Goal: Task Accomplishment & Management: Use online tool/utility

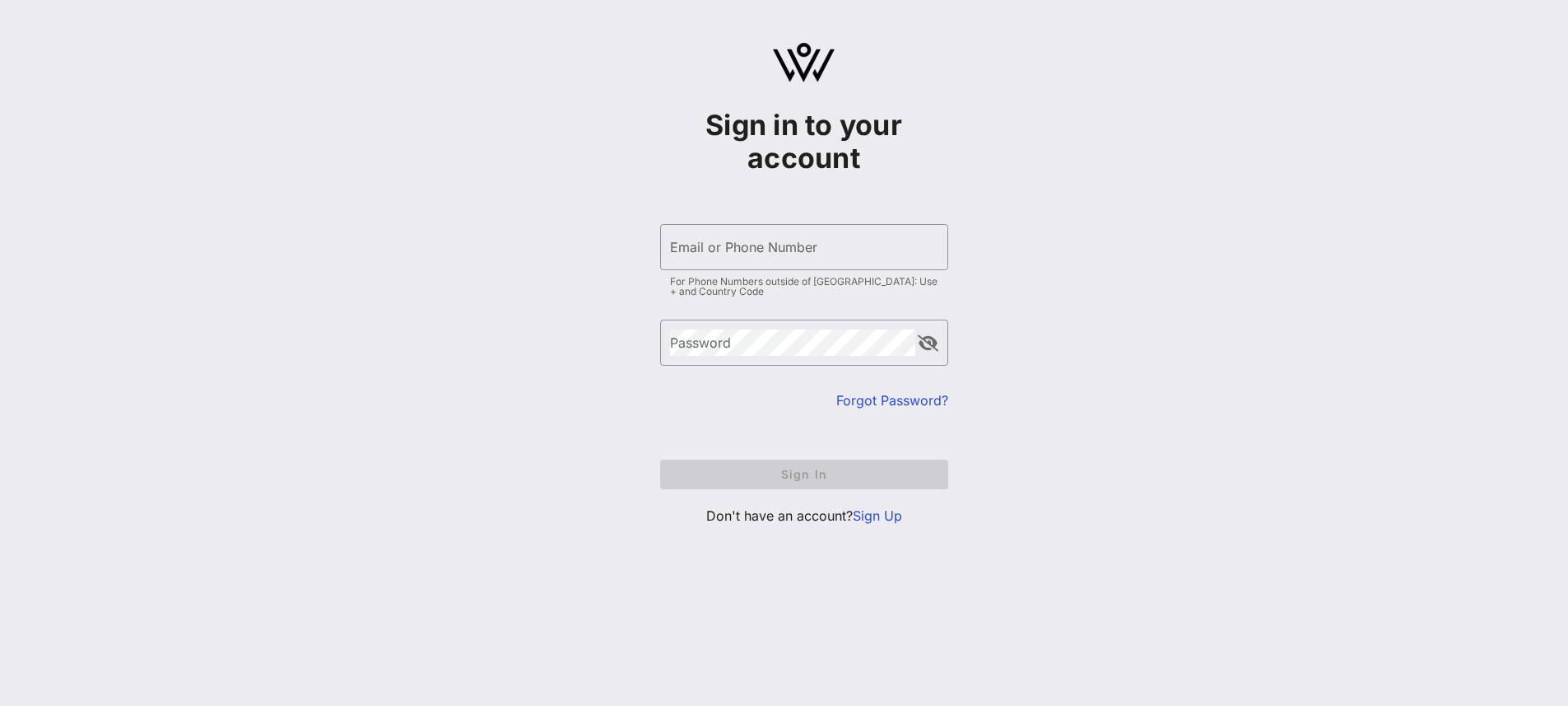
type input "[EMAIL_ADDRESS][DOMAIN_NAME]"
click at [738, 456] on form "​ Email or Phone Number [EMAIL_ADDRESS][DOMAIN_NAME] For Phone Numbers outside …" at bounding box center [804, 356] width 288 height 298
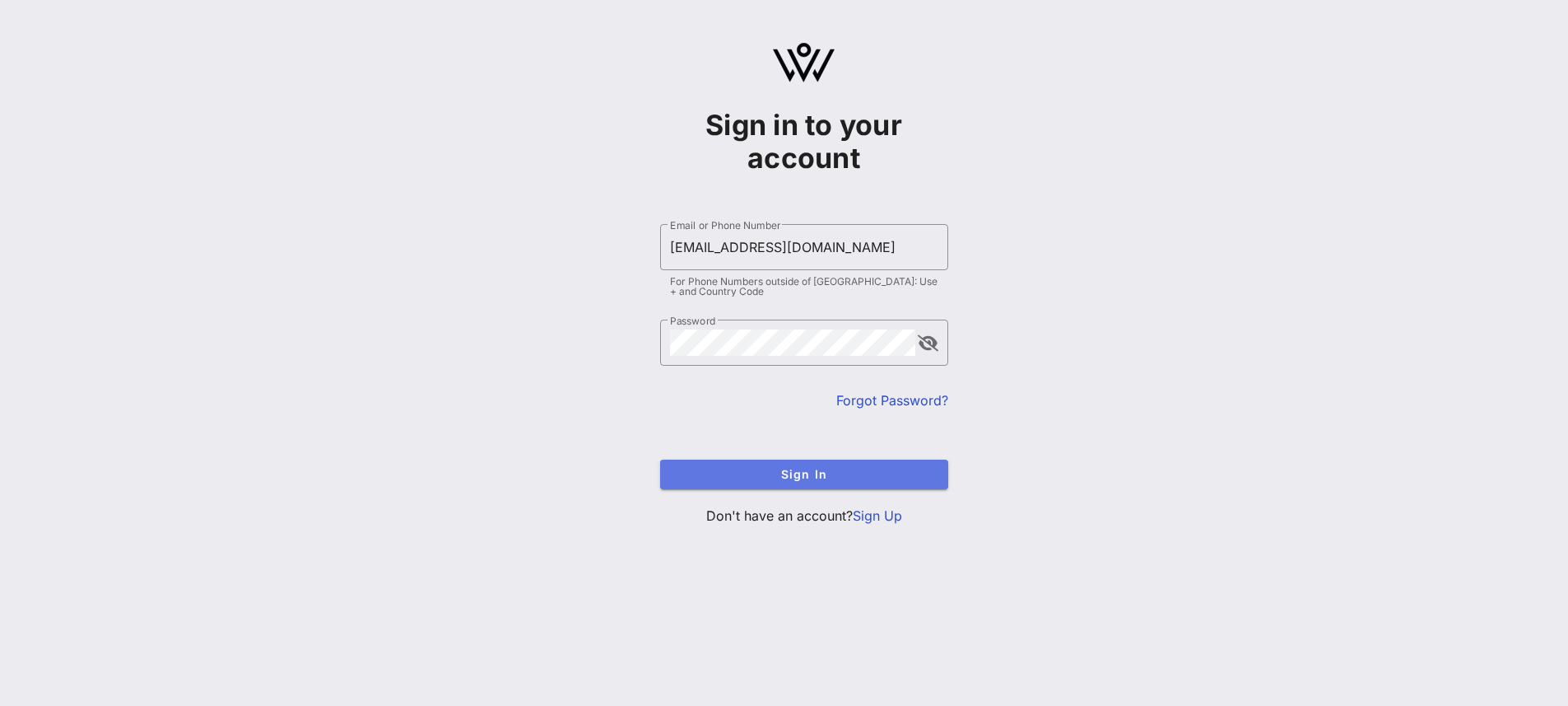
click at [763, 482] on button "Sign In" at bounding box center [804, 474] width 288 height 30
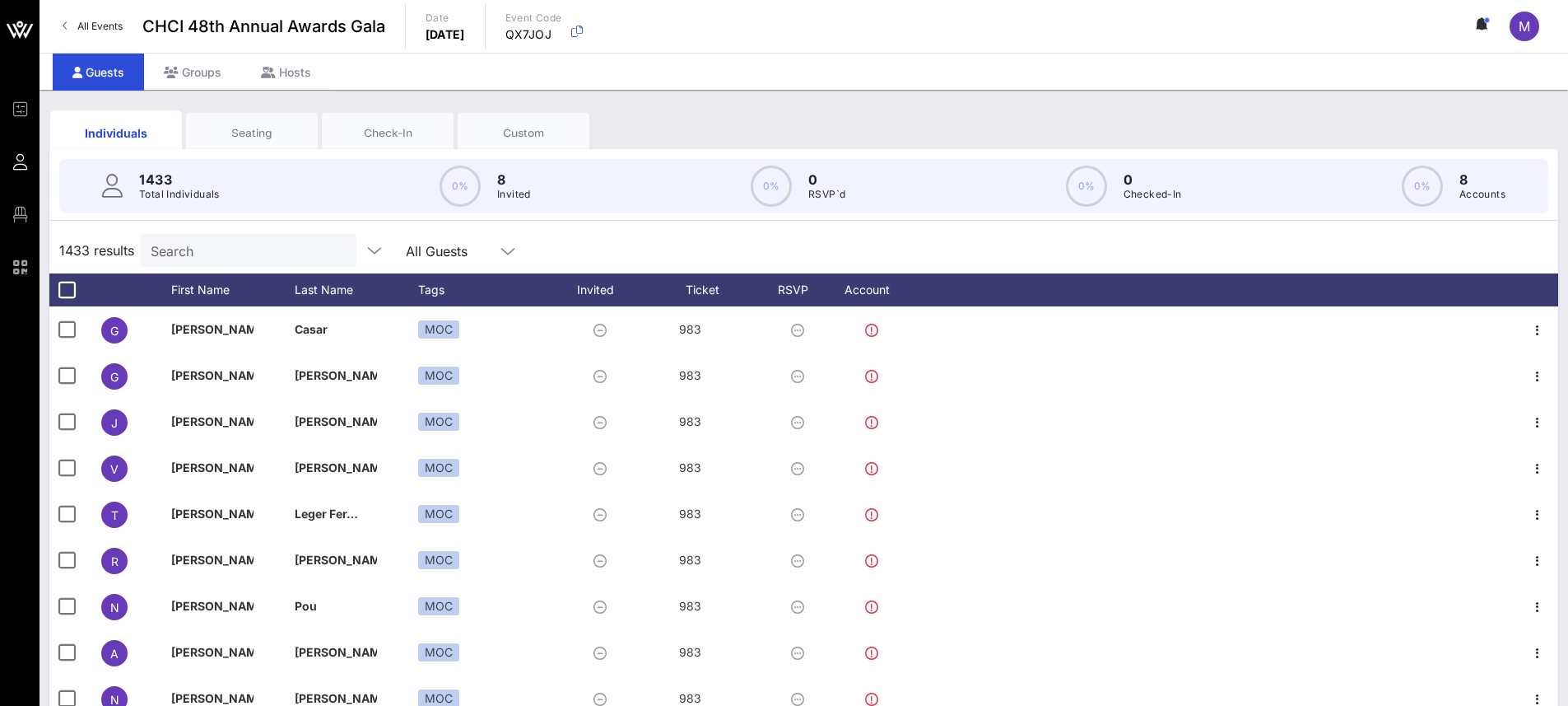
click at [234, 129] on div "Seating" at bounding box center [252, 132] width 107 height 15
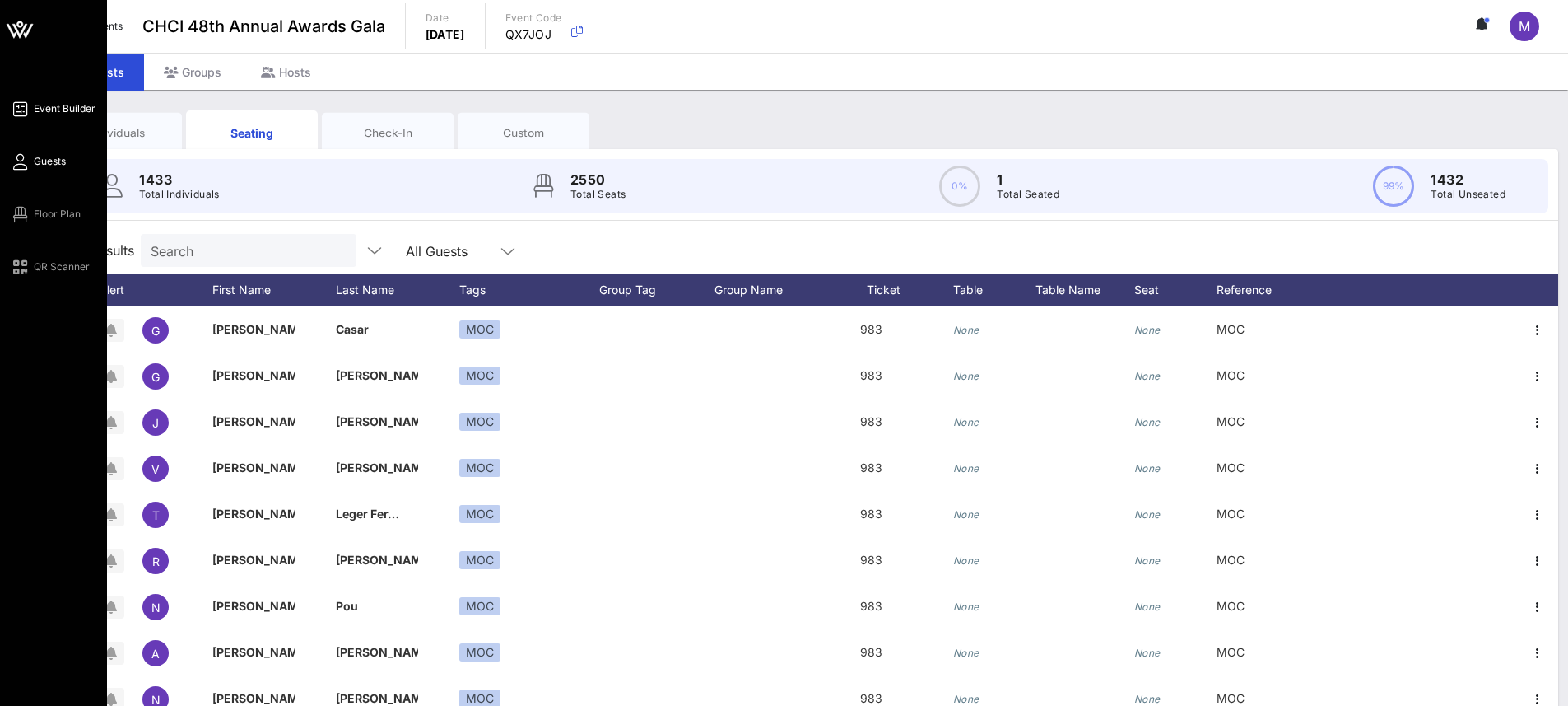
click at [52, 111] on span "Event Builder" at bounding box center [64, 109] width 62 height 14
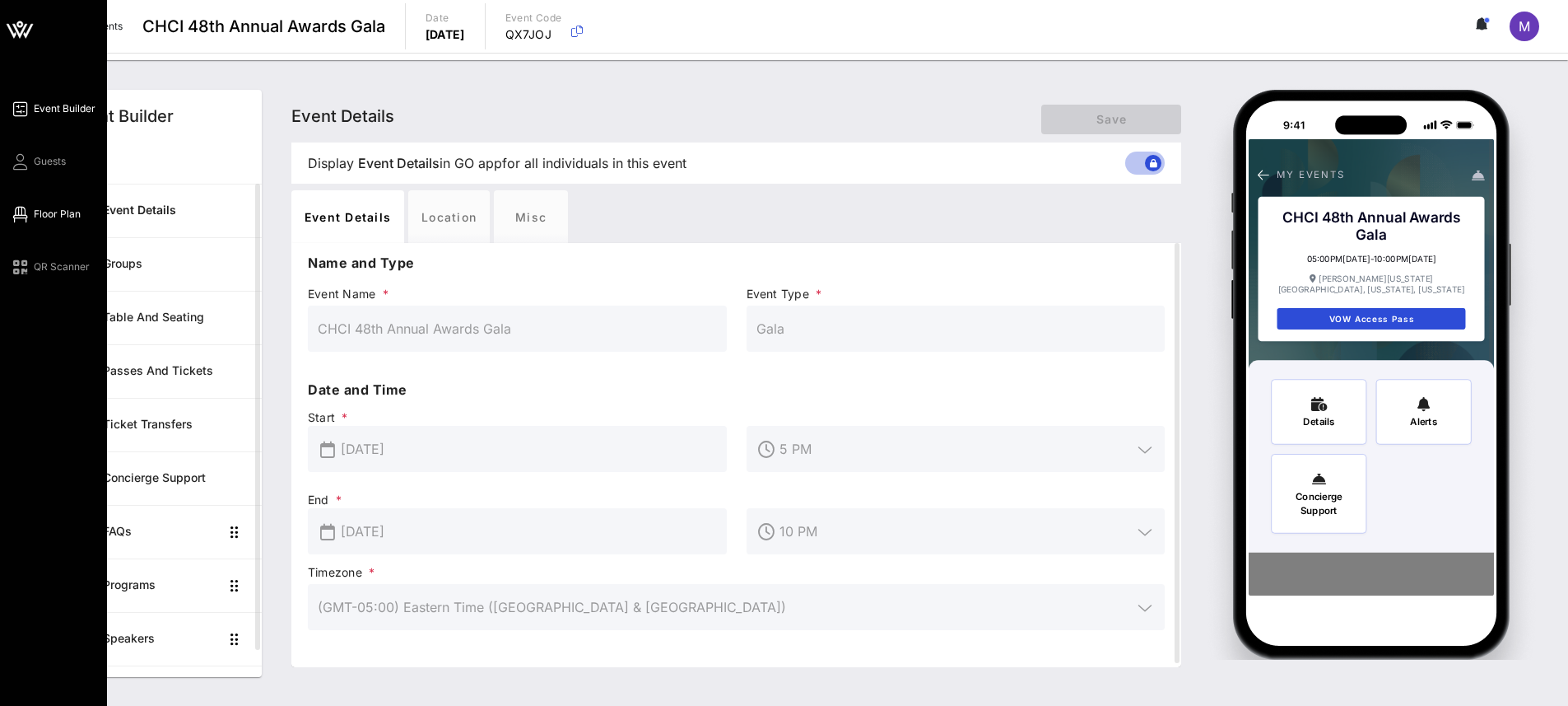
click at [46, 215] on span "Floor Plan" at bounding box center [57, 214] width 47 height 14
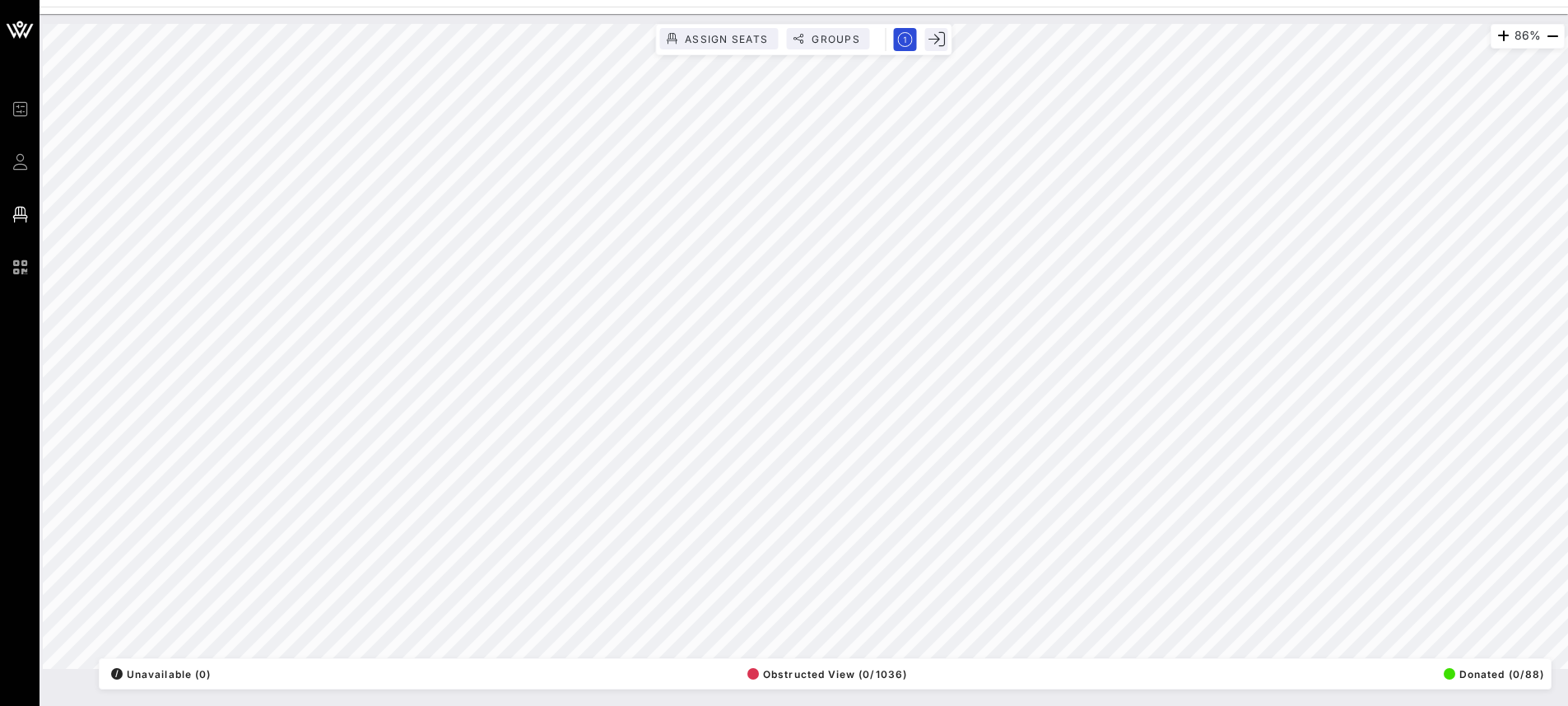
click at [298, 669] on div "86% Assign Seats Groups Exit All Reserved Shared Total Guests 1417 Total Seated…" at bounding box center [803, 346] width 1522 height 644
click at [479, 669] on div "160% Assign Seats Groups Exit All Reserved Shared Total Guests 1417 Total Seate…" at bounding box center [803, 346] width 1522 height 644
click at [559, 705] on html "Event Builder Guests Floor Plan QR Scanner CHCI 48th Annual Awards Gala 82% Ass…" at bounding box center [784, 353] width 1568 height 706
click at [924, 50] on div "105% Assign Seats Groups Exit All Reserved Shared Total Guests 1417 Total Seate…" at bounding box center [803, 346] width 1522 height 644
click at [1074, 705] on html "Event Builder Guests Floor Plan QR Scanner CHCI 48th Annual Awards Gala 107% As…" at bounding box center [784, 353] width 1568 height 706
